Goal: Find specific page/section

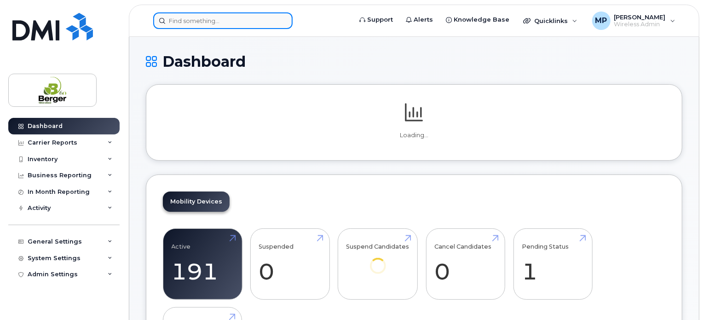
click at [207, 27] on input at bounding box center [223, 20] width 140 height 17
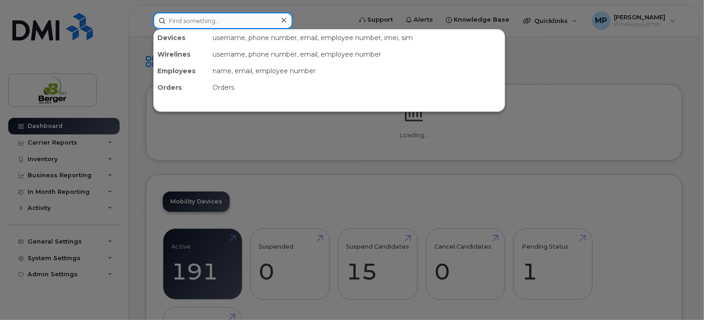
paste input "[PHONE_NUMBER]"
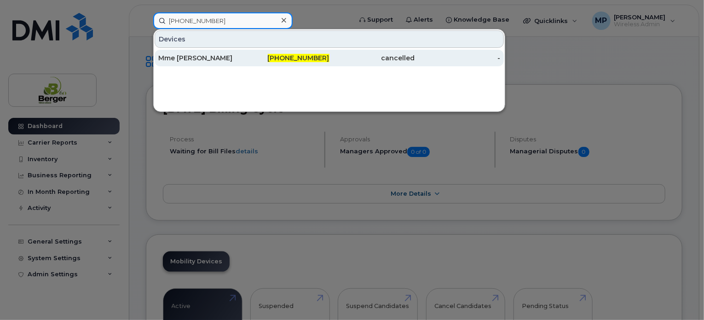
type input "[PHONE_NUMBER]"
click at [203, 58] on div "Mme [PERSON_NAME]" at bounding box center [201, 57] width 86 height 9
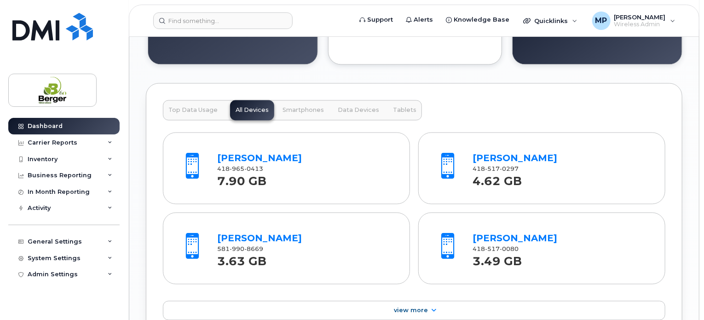
scroll to position [950, 0]
